Goal: Task Accomplishment & Management: Manage account settings

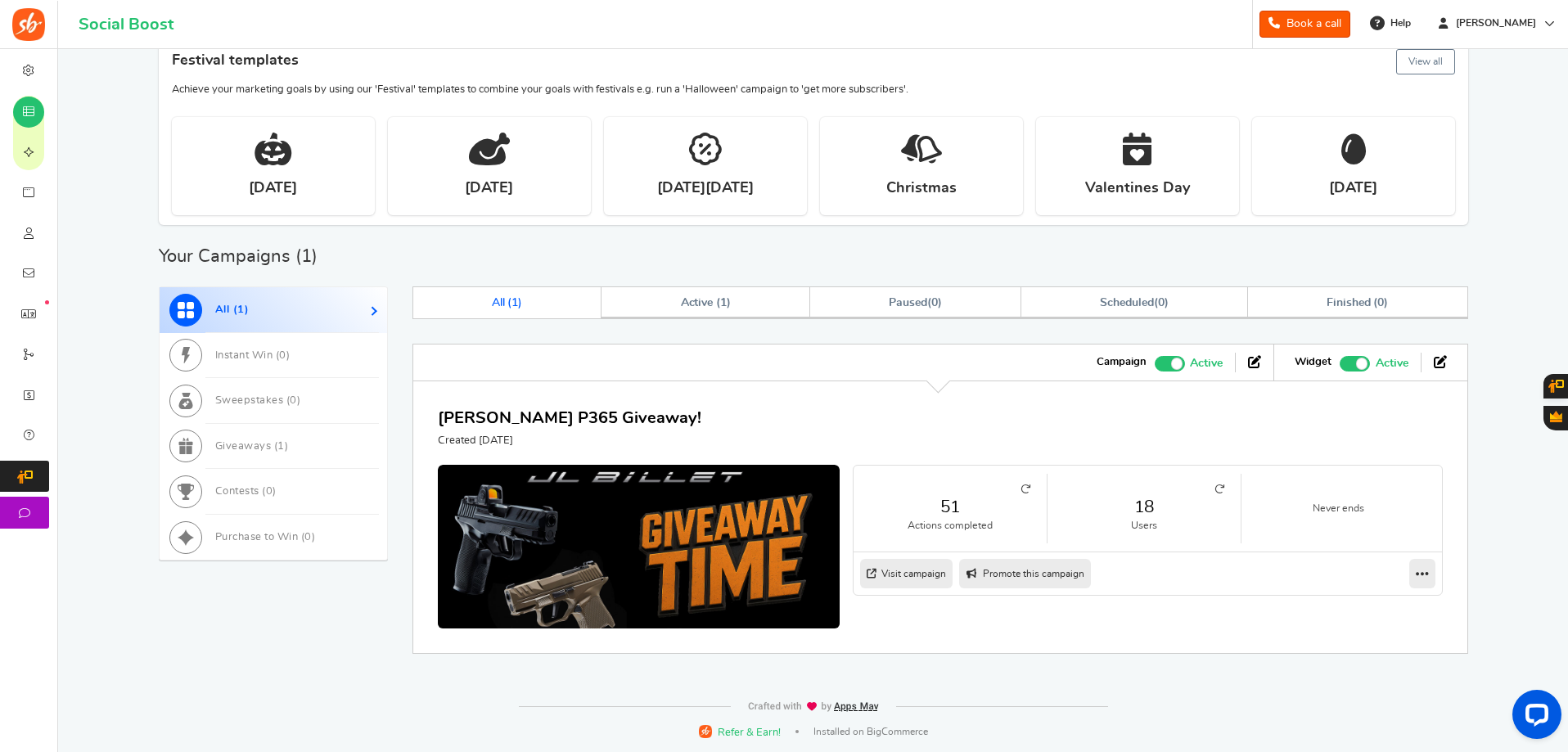
click at [1157, 509] on link "18" at bounding box center [1143, 506] width 160 height 23
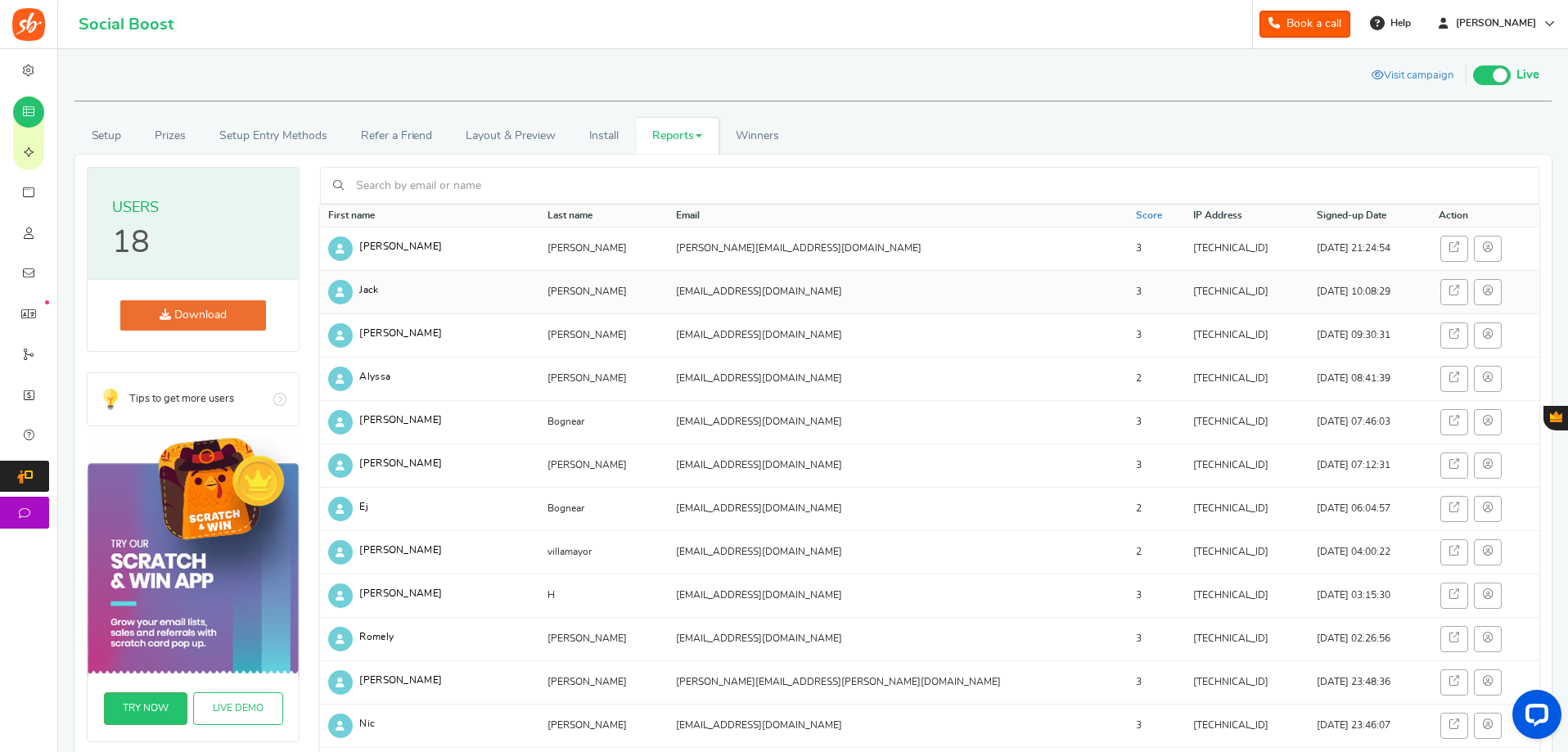
drag, startPoint x: 560, startPoint y: 296, endPoint x: 512, endPoint y: 296, distance: 48.0
click at [539, 296] on td "[PERSON_NAME]" at bounding box center [604, 292] width 129 height 43
click at [502, 297] on td "Jack" at bounding box center [429, 292] width 219 height 43
drag, startPoint x: 1092, startPoint y: 289, endPoint x: 1018, endPoint y: 293, distance: 74.1
click at [1185, 294] on td "[TECHNICAL_ID]" at bounding box center [1247, 292] width 124 height 43
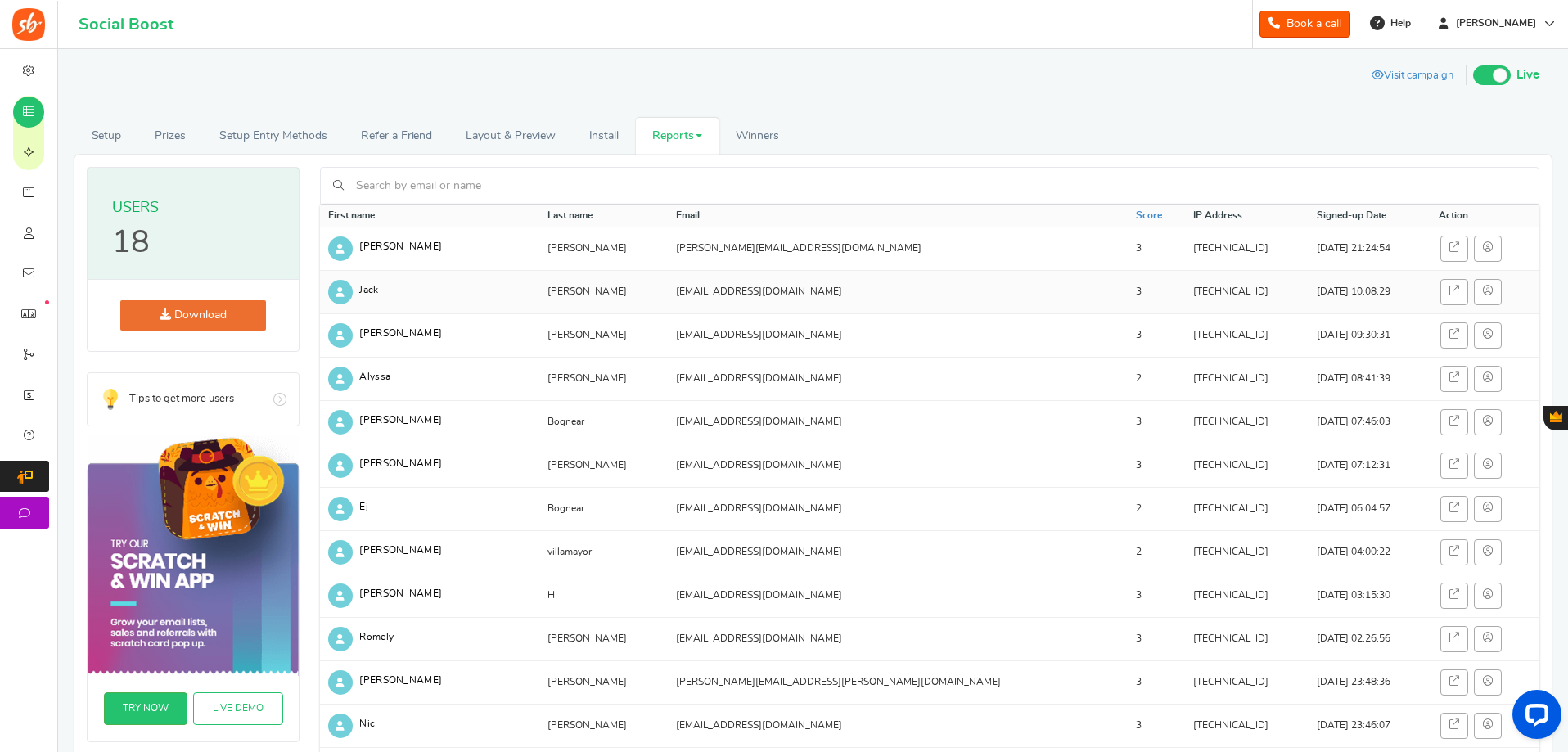
copy td "[TECHNICAL_ID]"
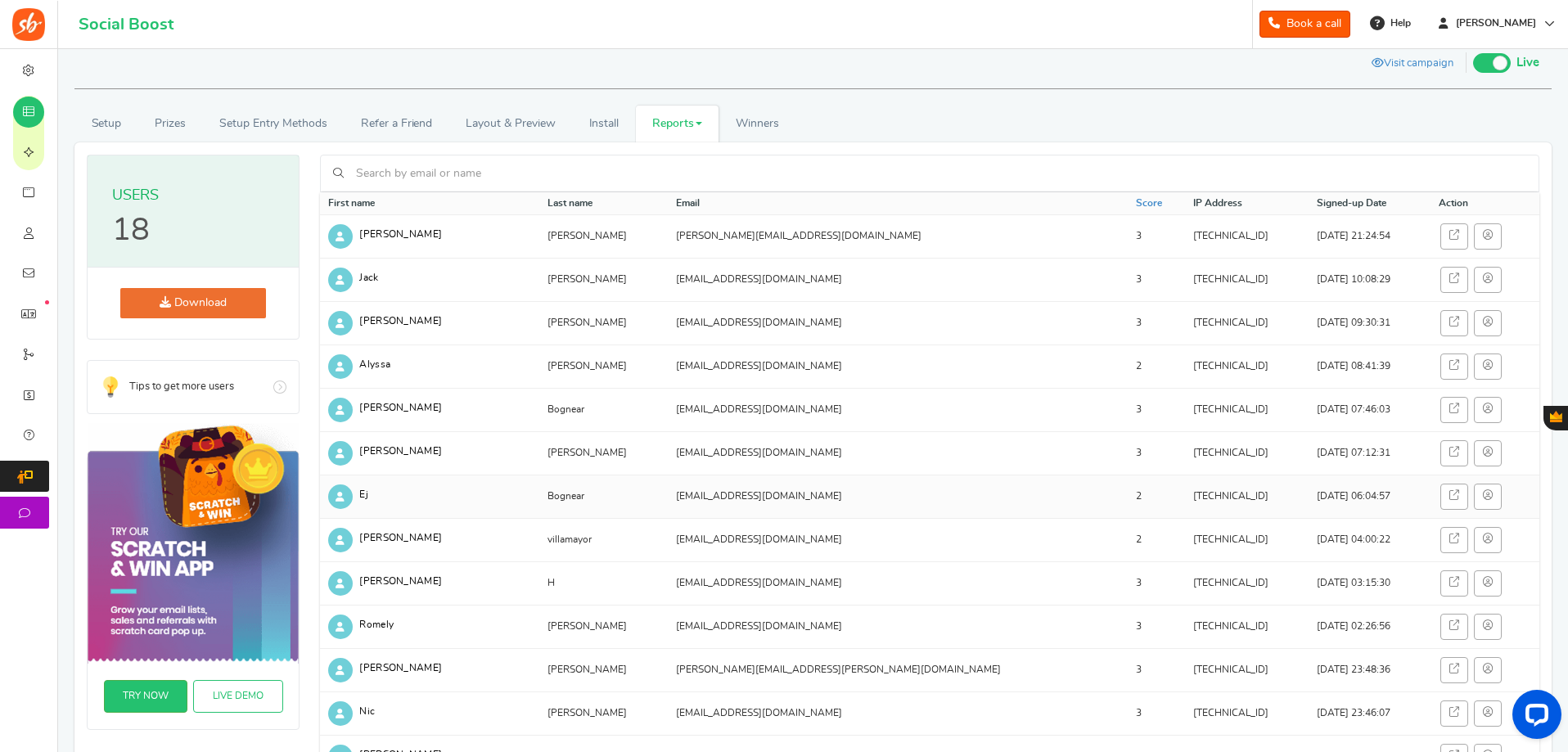
scroll to position [164, 0]
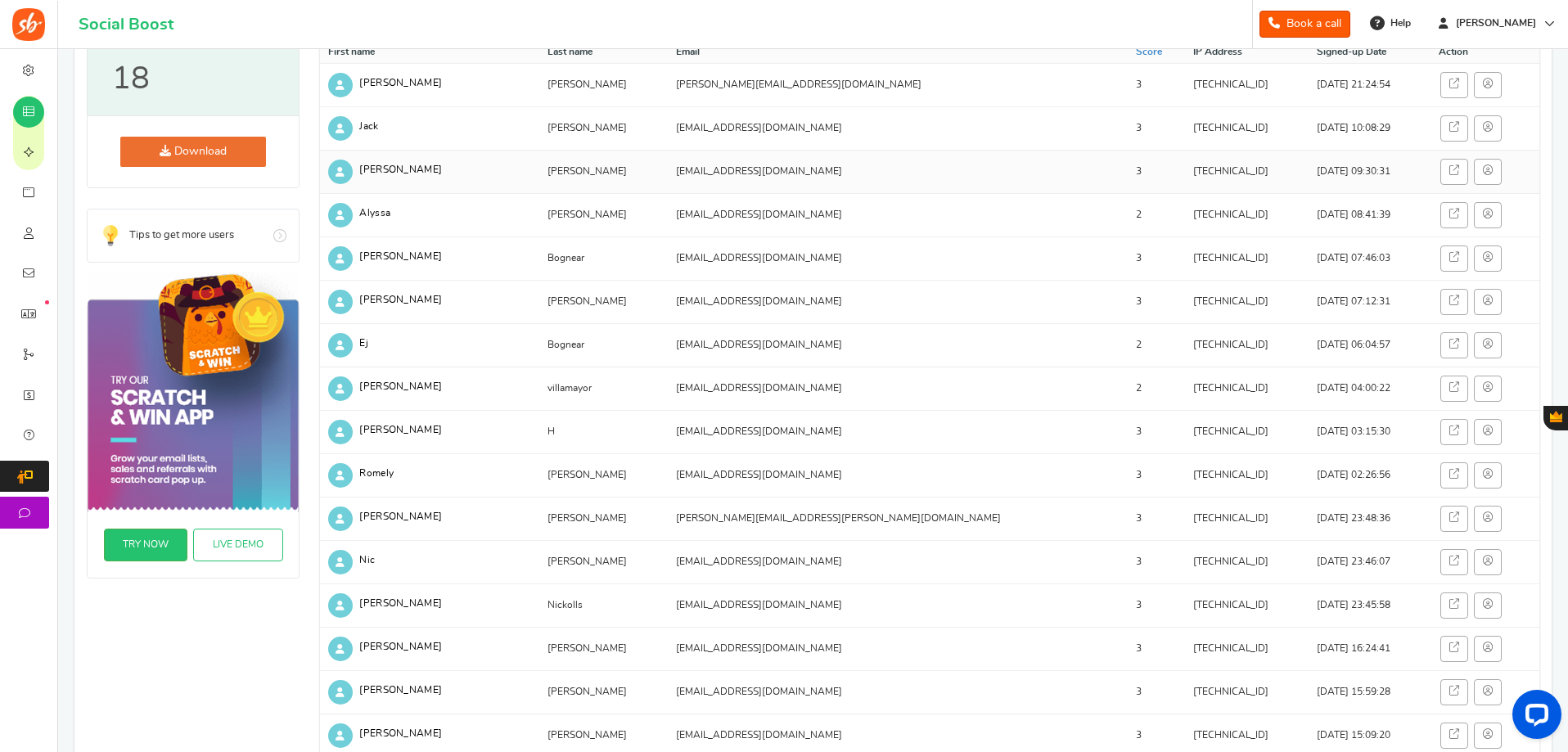
drag, startPoint x: 562, startPoint y: 175, endPoint x: 351, endPoint y: 172, distance: 211.0
click at [351, 172] on tr "[PERSON_NAME] [EMAIL_ADDRESS][DOMAIN_NAME] 3 [TECHNICAL_ID] [DATE] 09:30:31" at bounding box center [929, 172] width 1219 height 43
copy tr "[PERSON_NAME]"
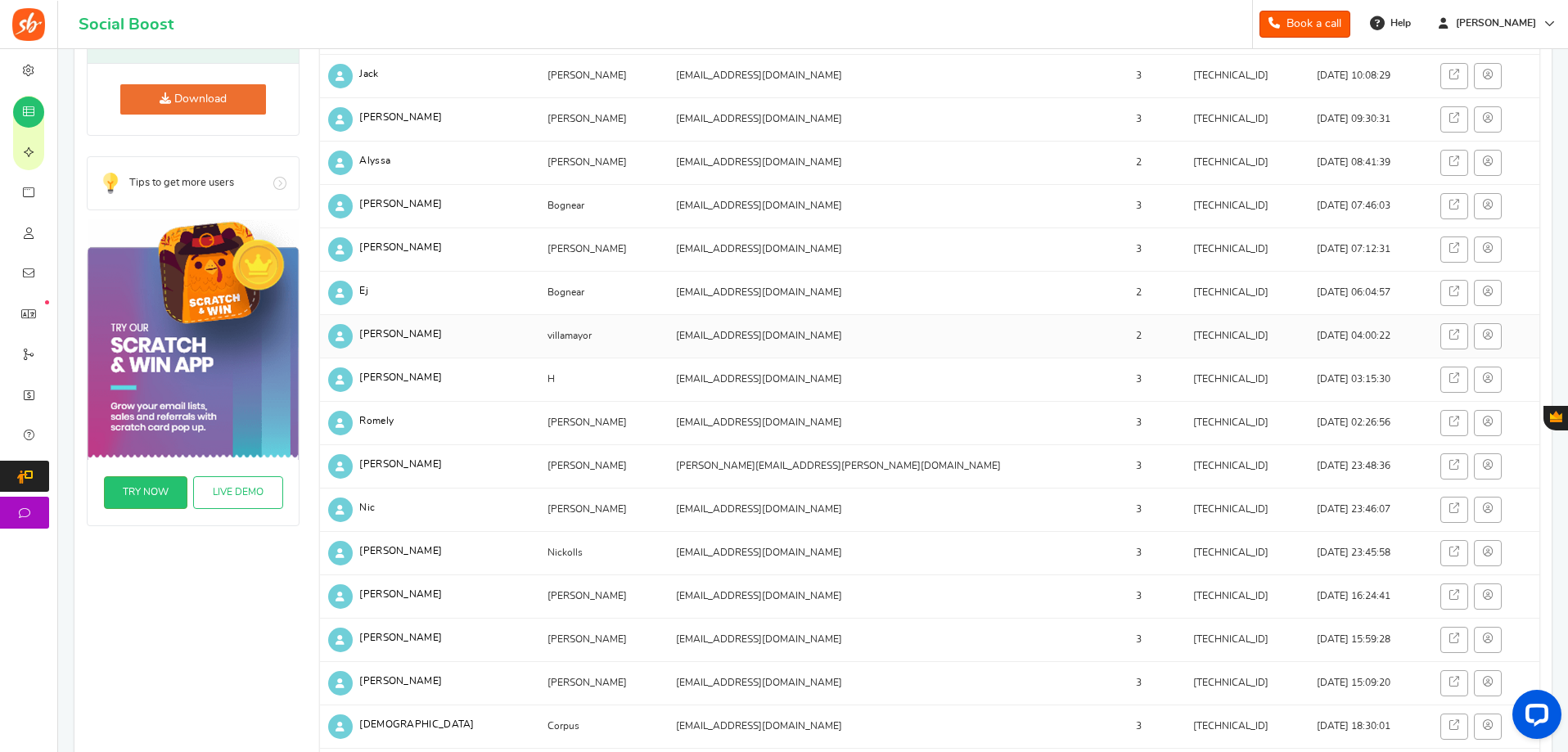
scroll to position [246, 0]
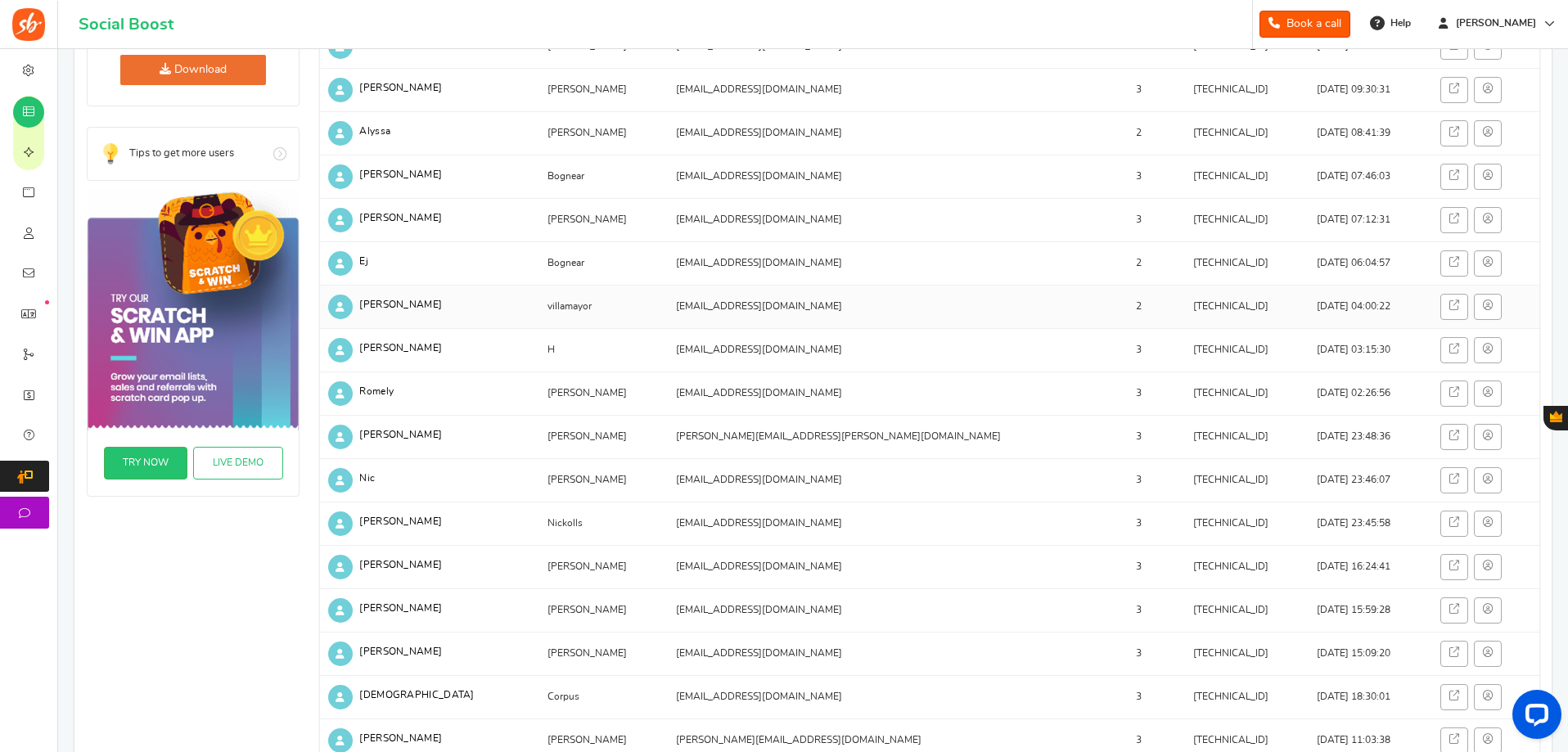
drag, startPoint x: 564, startPoint y: 306, endPoint x: 515, endPoint y: 306, distance: 49.0
click at [539, 306] on td "villamayor" at bounding box center [604, 307] width 129 height 43
drag, startPoint x: 529, startPoint y: 306, endPoint x: 479, endPoint y: 317, distance: 51.2
click at [479, 317] on td "[PERSON_NAME]" at bounding box center [429, 307] width 219 height 43
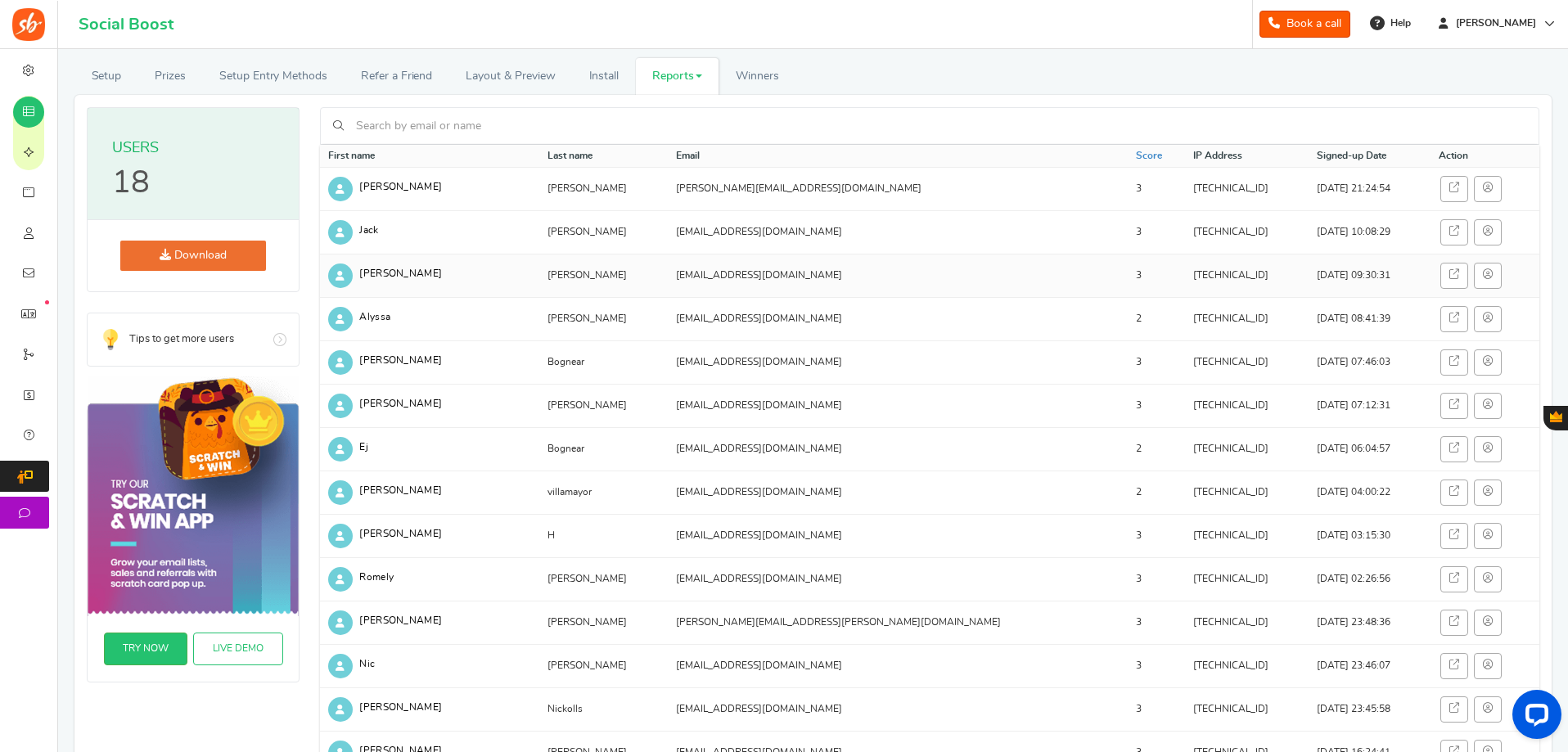
scroll to position [0, 0]
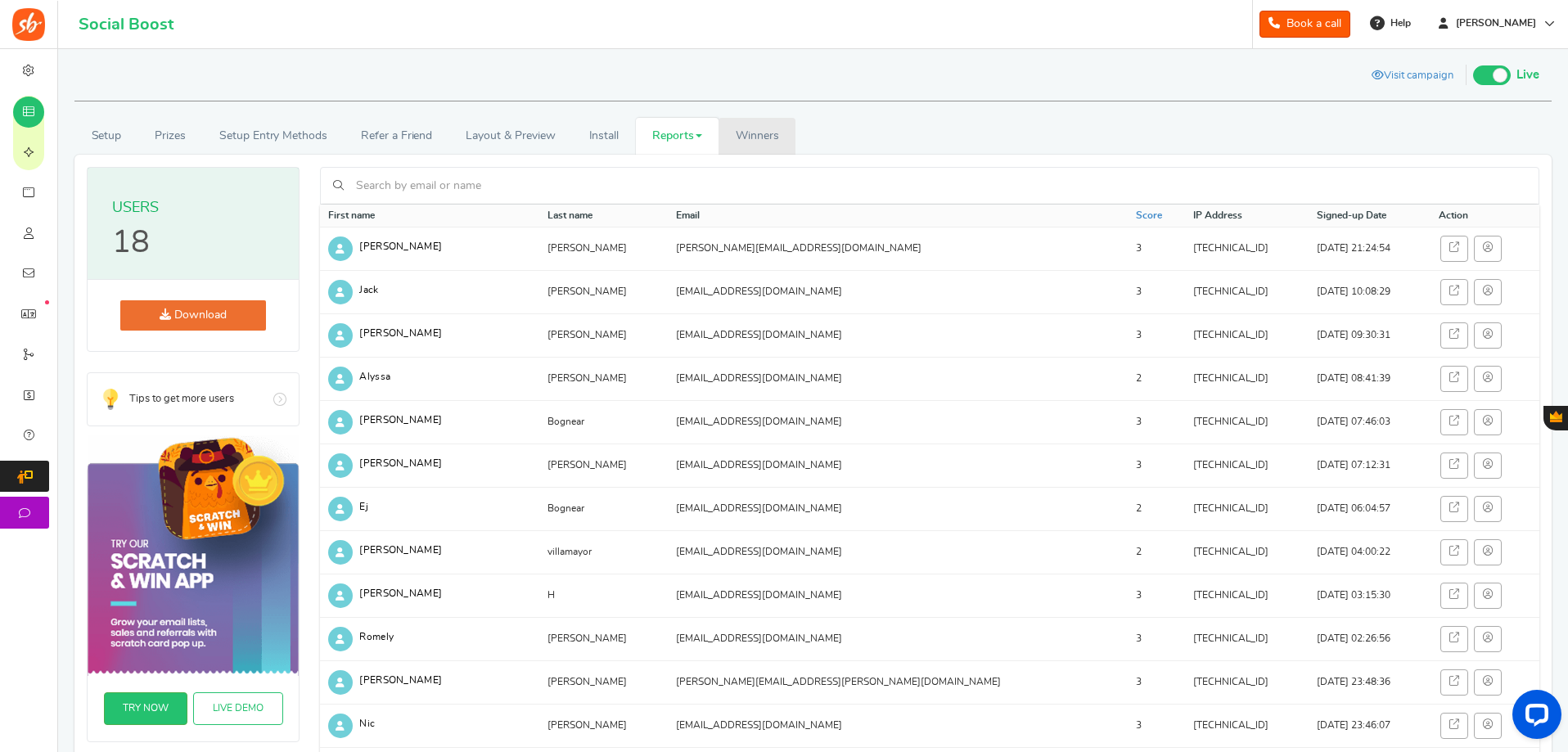
click at [779, 132] on span "Winners" at bounding box center [757, 136] width 43 height 11
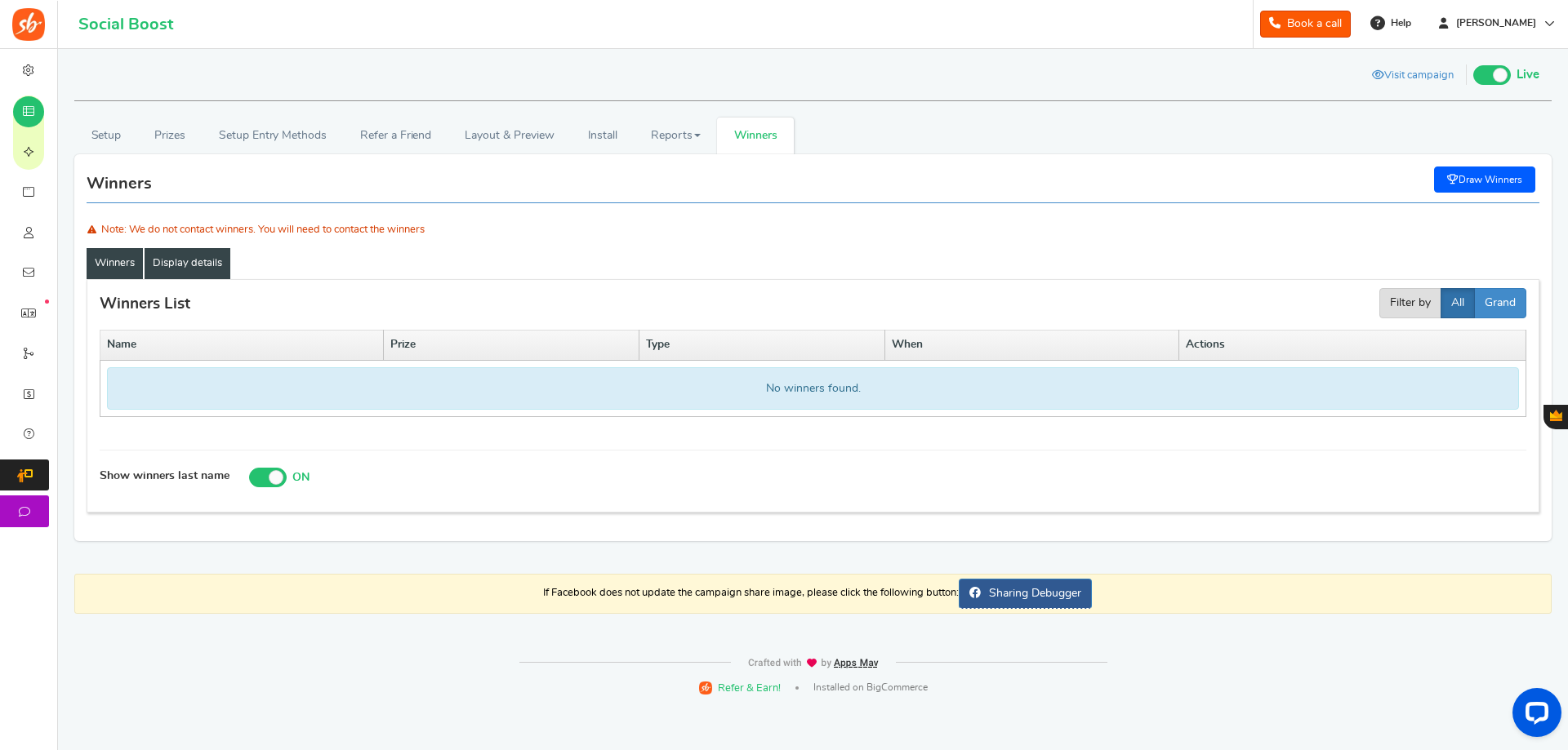
click at [194, 268] on link "Display details" at bounding box center [188, 263] width 86 height 31
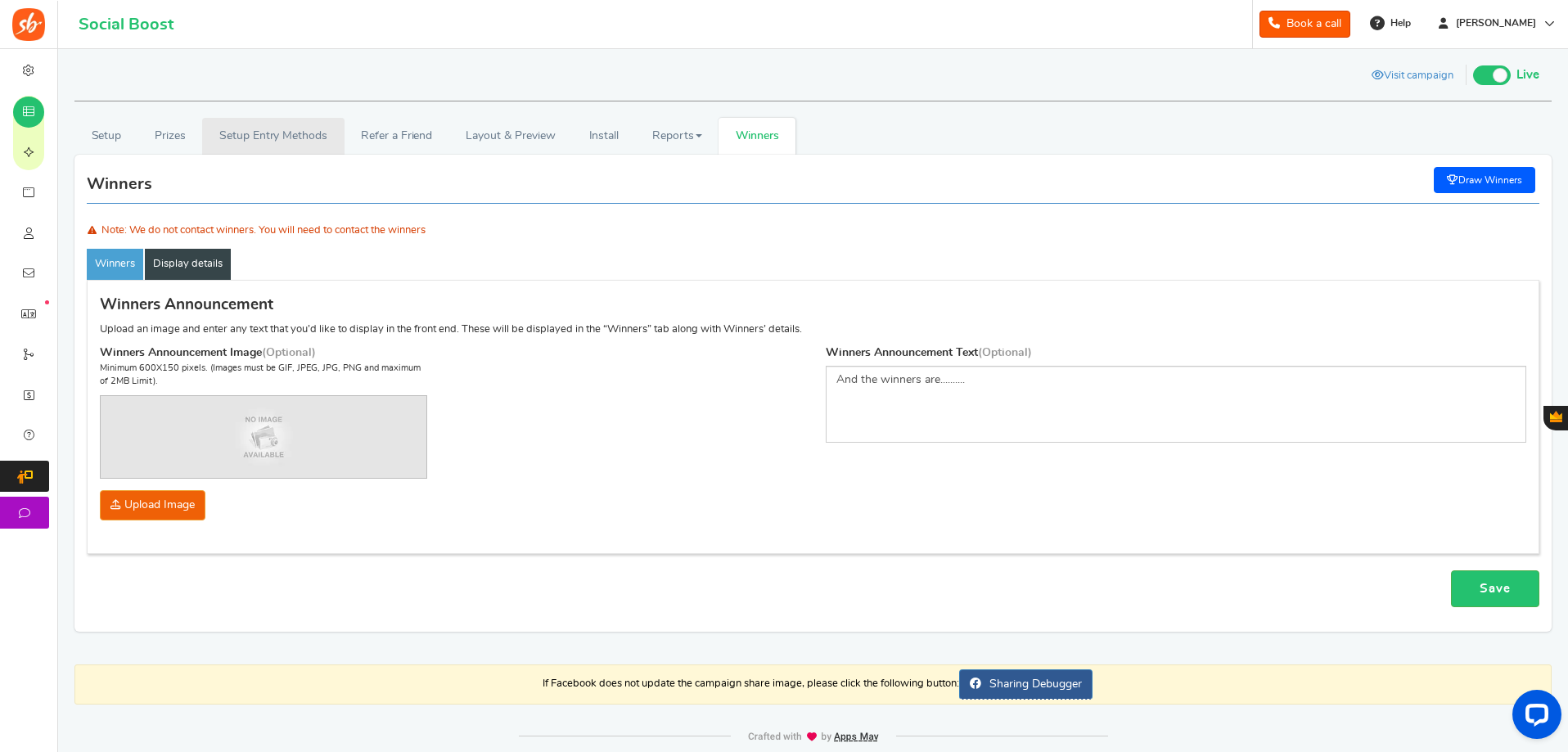
click at [260, 136] on link "Setup Entry Methods" at bounding box center [273, 136] width 142 height 37
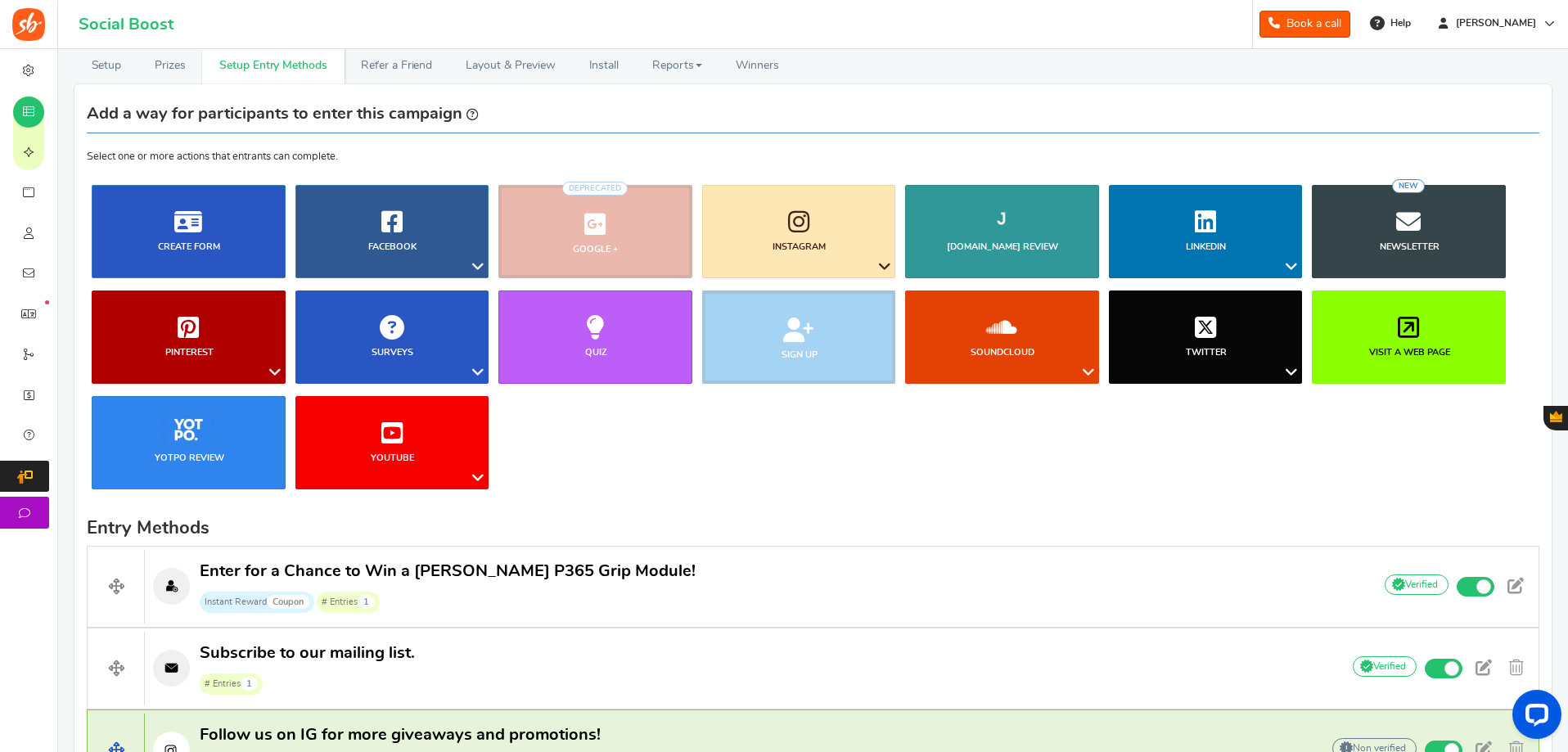
scroll to position [273, 0]
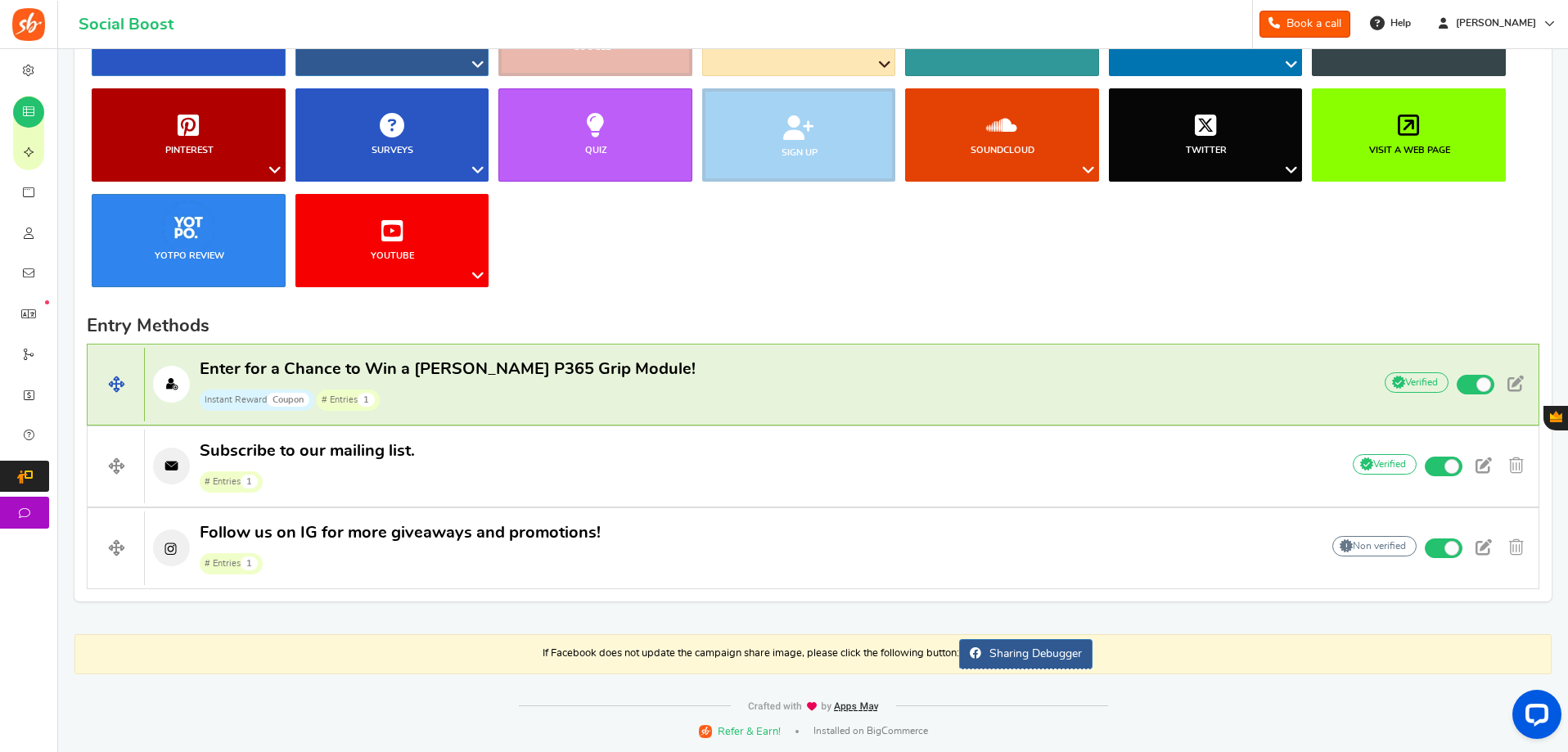
click at [686, 374] on p "Enter for a Chance to Win a [PERSON_NAME] P365 Grip Module! Instant Reward Coup…" at bounding box center [751, 384] width 1211 height 53
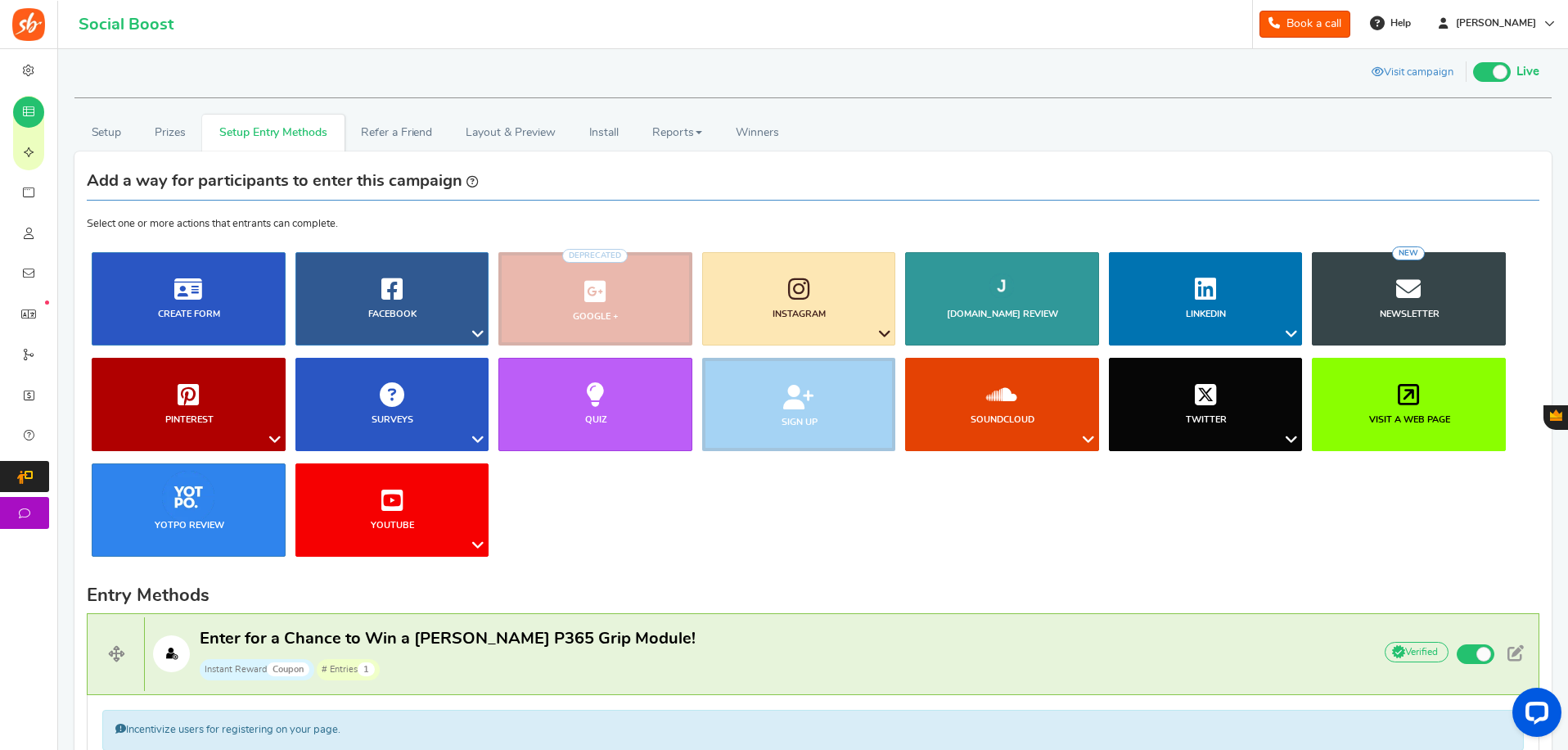
scroll to position [0, 0]
